Goal: Information Seeking & Learning: Find specific fact

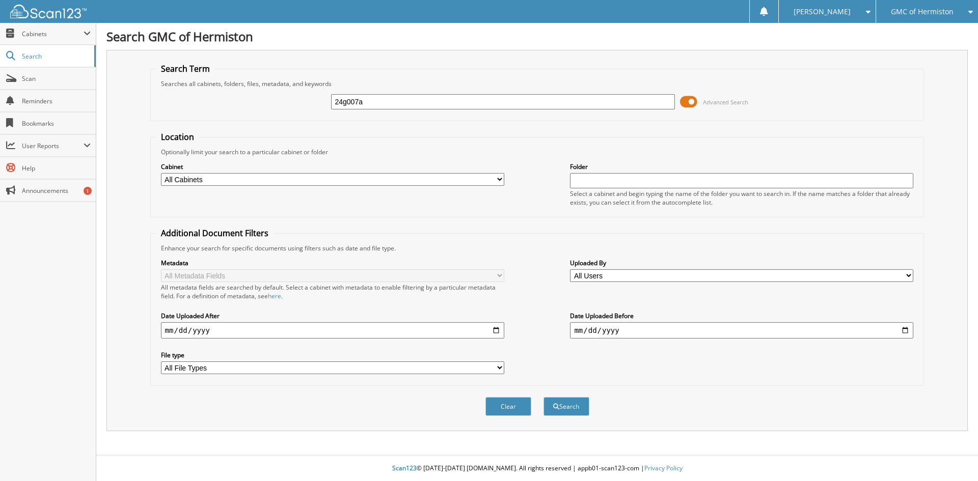
type input "24g007a"
click at [544, 397] on button "Search" at bounding box center [567, 406] width 46 height 19
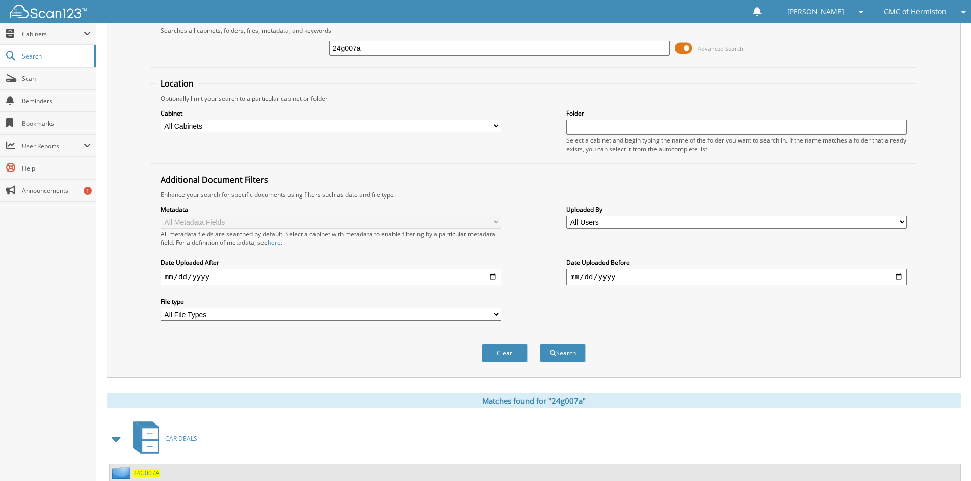
scroll to position [88, 0]
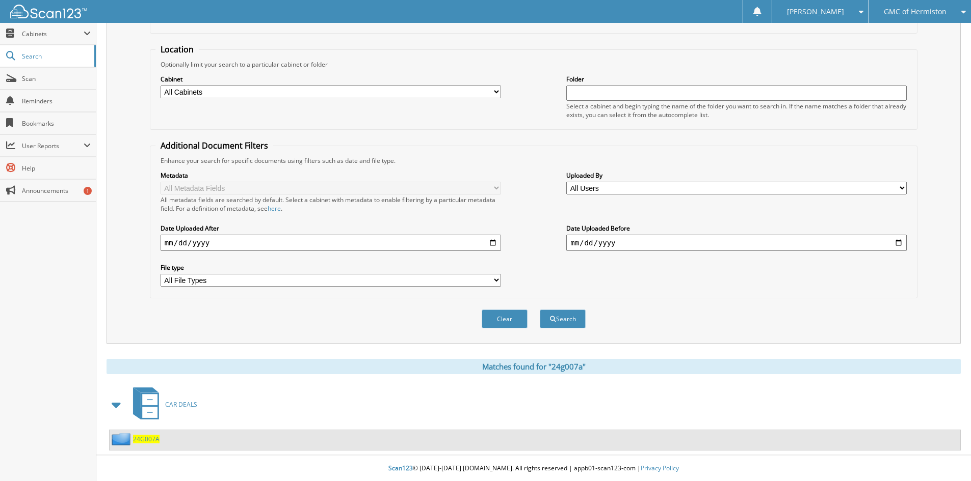
click at [155, 437] on span "24G007A" at bounding box center [146, 439] width 26 height 9
